Goal: Transaction & Acquisition: Purchase product/service

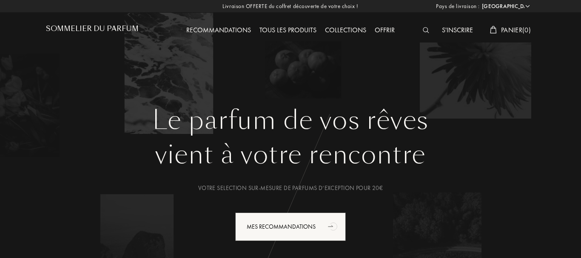
select select "FR"
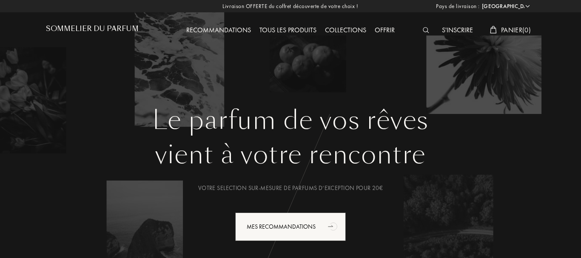
click at [427, 30] on img at bounding box center [426, 30] width 6 height 6
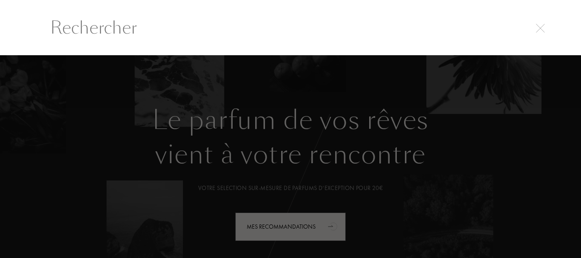
scroll to position [0, 0]
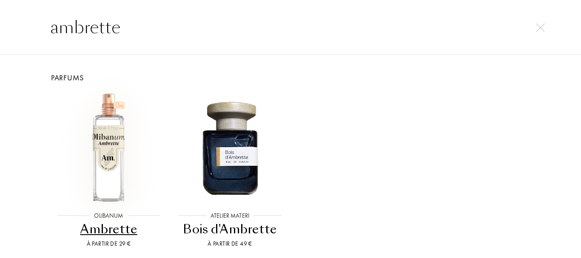
type input "ambrette"
click at [119, 135] on img at bounding box center [108, 147] width 109 height 109
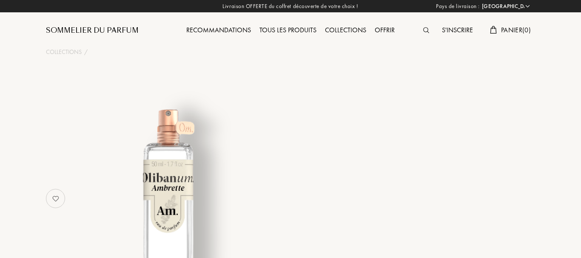
select select "FR"
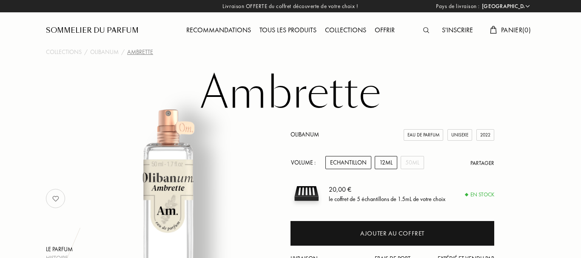
click at [384, 164] on div "12mL" at bounding box center [386, 162] width 23 height 13
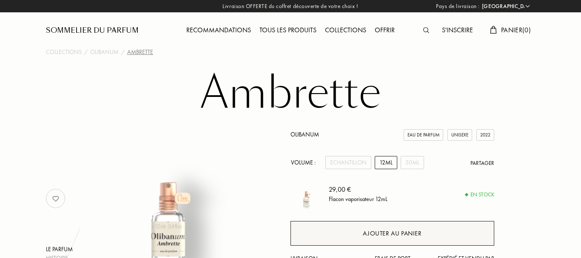
click at [399, 228] on div "Ajouter au panier" at bounding box center [392, 233] width 204 height 25
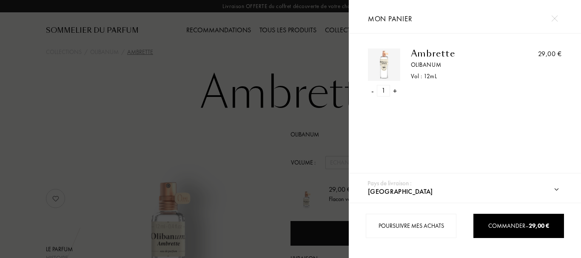
click at [558, 17] on div at bounding box center [554, 18] width 15 height 15
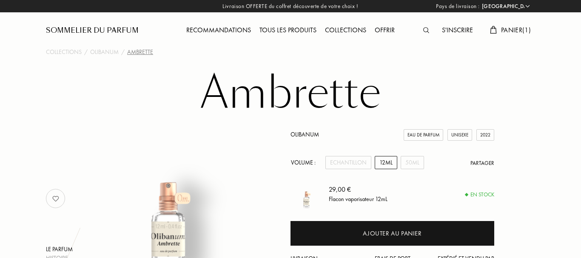
click at [423, 31] on img at bounding box center [426, 30] width 6 height 6
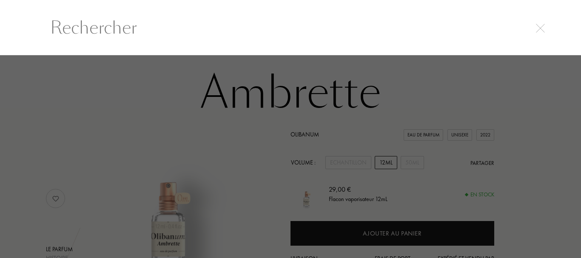
scroll to position [0, 0]
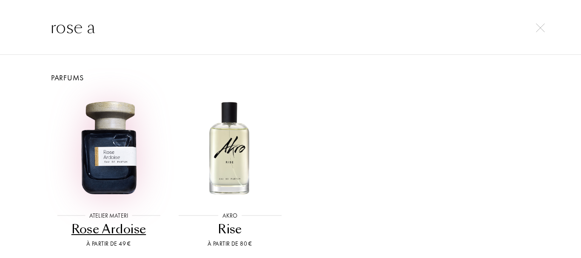
type input "rose a"
click at [89, 159] on img at bounding box center [108, 147] width 109 height 109
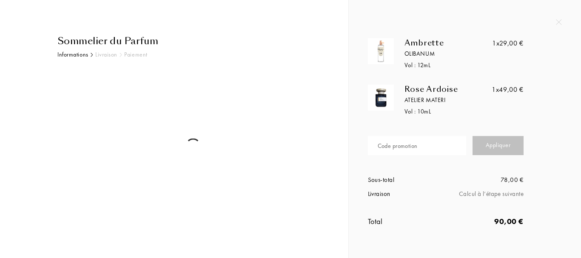
select select "FR"
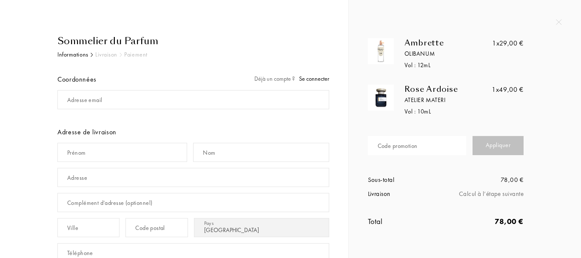
click at [393, 145] on div "Code promotion" at bounding box center [398, 146] width 40 height 9
type input "QIFLJ-WSYLQ"
click at [504, 143] on div "Appliquer" at bounding box center [498, 145] width 51 height 19
